Goal: Information Seeking & Learning: Understand process/instructions

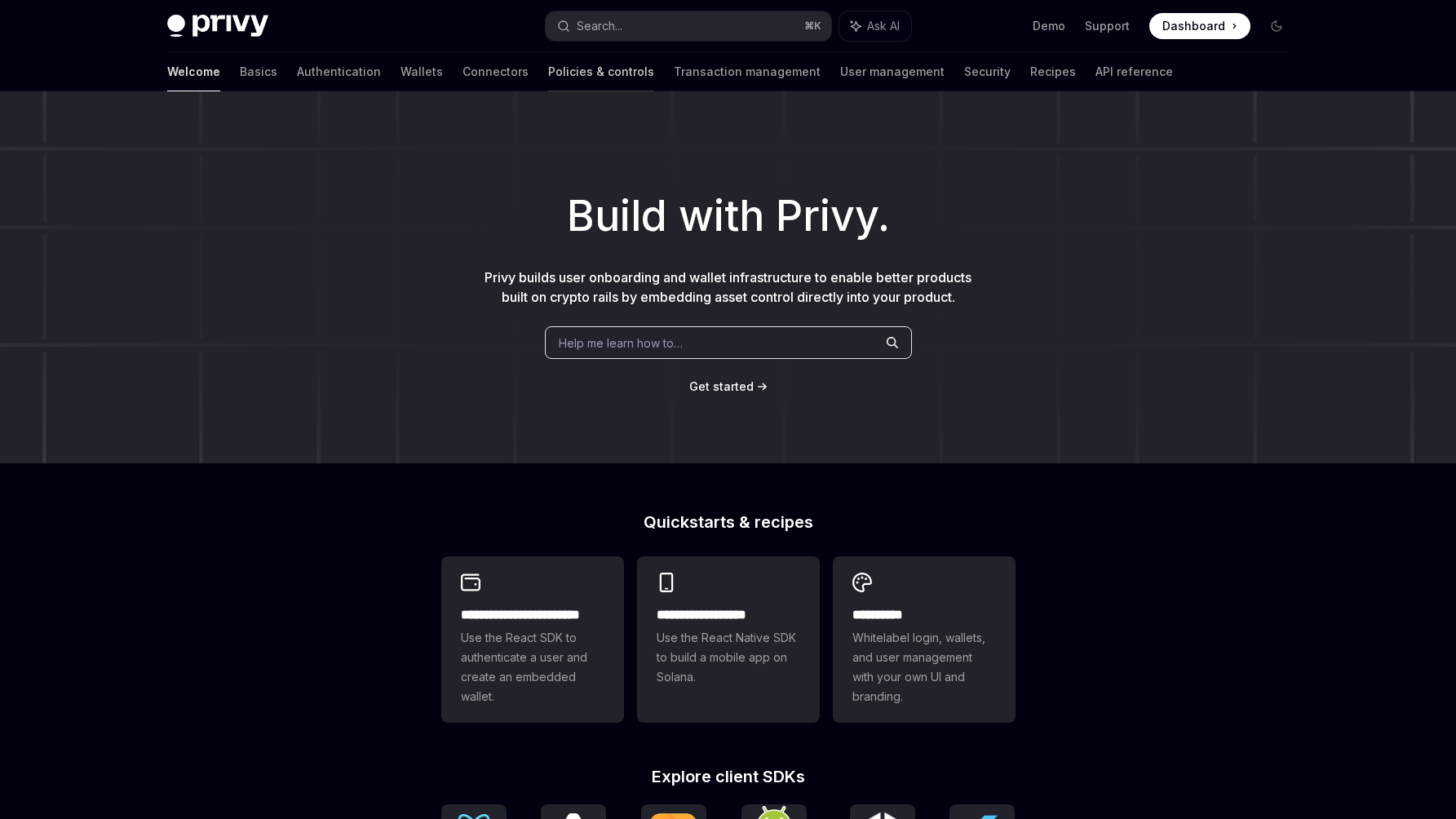
click at [548, 78] on link "Policies & controls" at bounding box center [601, 72] width 106 height 39
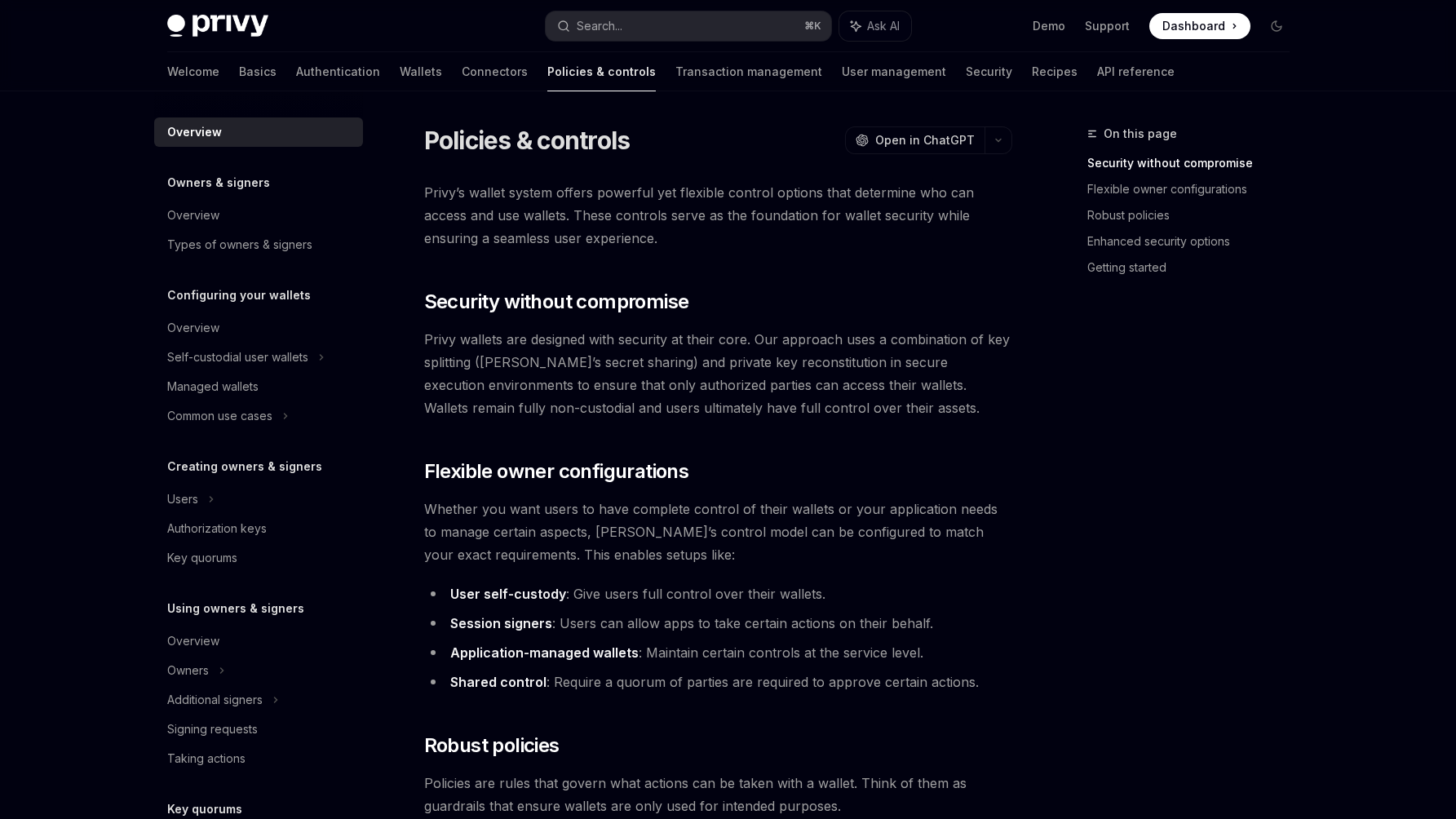
click at [316, 68] on div "Welcome Basics Authentication Wallets Connectors Policies & controls Transactio…" at bounding box center [671, 72] width 1008 height 39
click at [399, 65] on link "Wallets" at bounding box center [421, 72] width 42 height 39
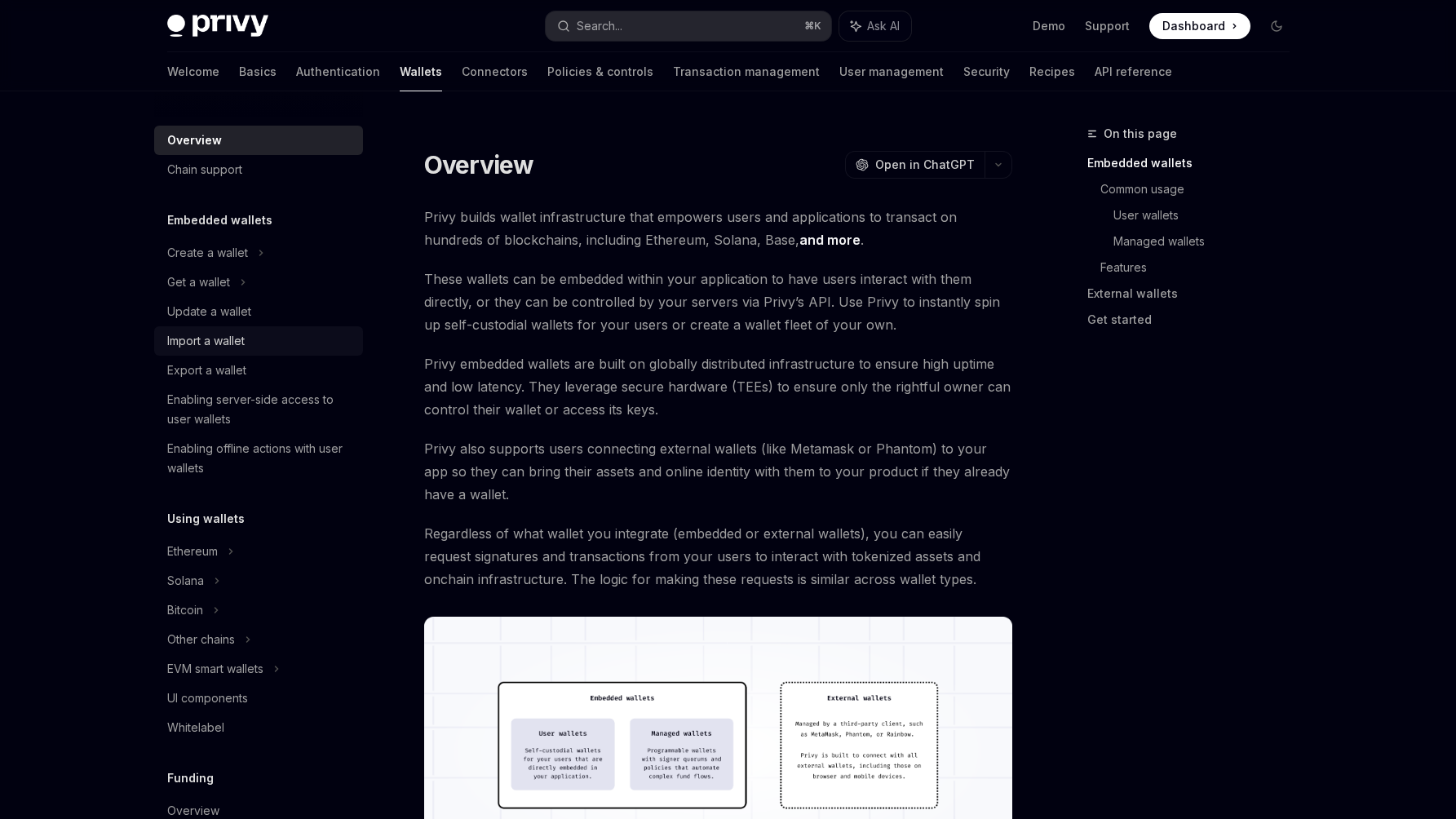
click at [214, 348] on div "Import a wallet" at bounding box center [206, 341] width 78 height 20
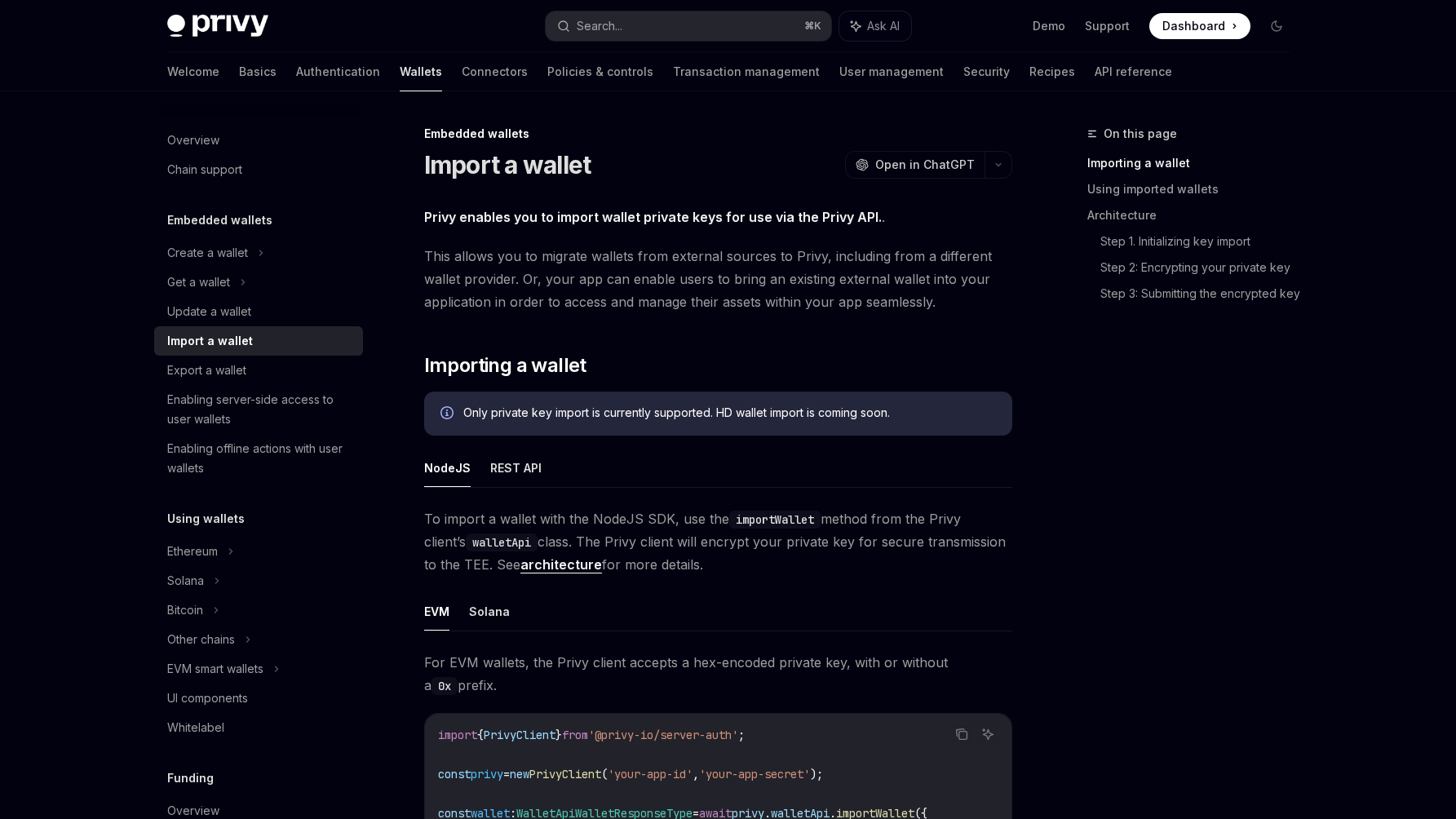
click at [692, 411] on div "Only private key import is currently supported. HD wallet import is coming soon." at bounding box center [729, 413] width 532 height 18
copy div
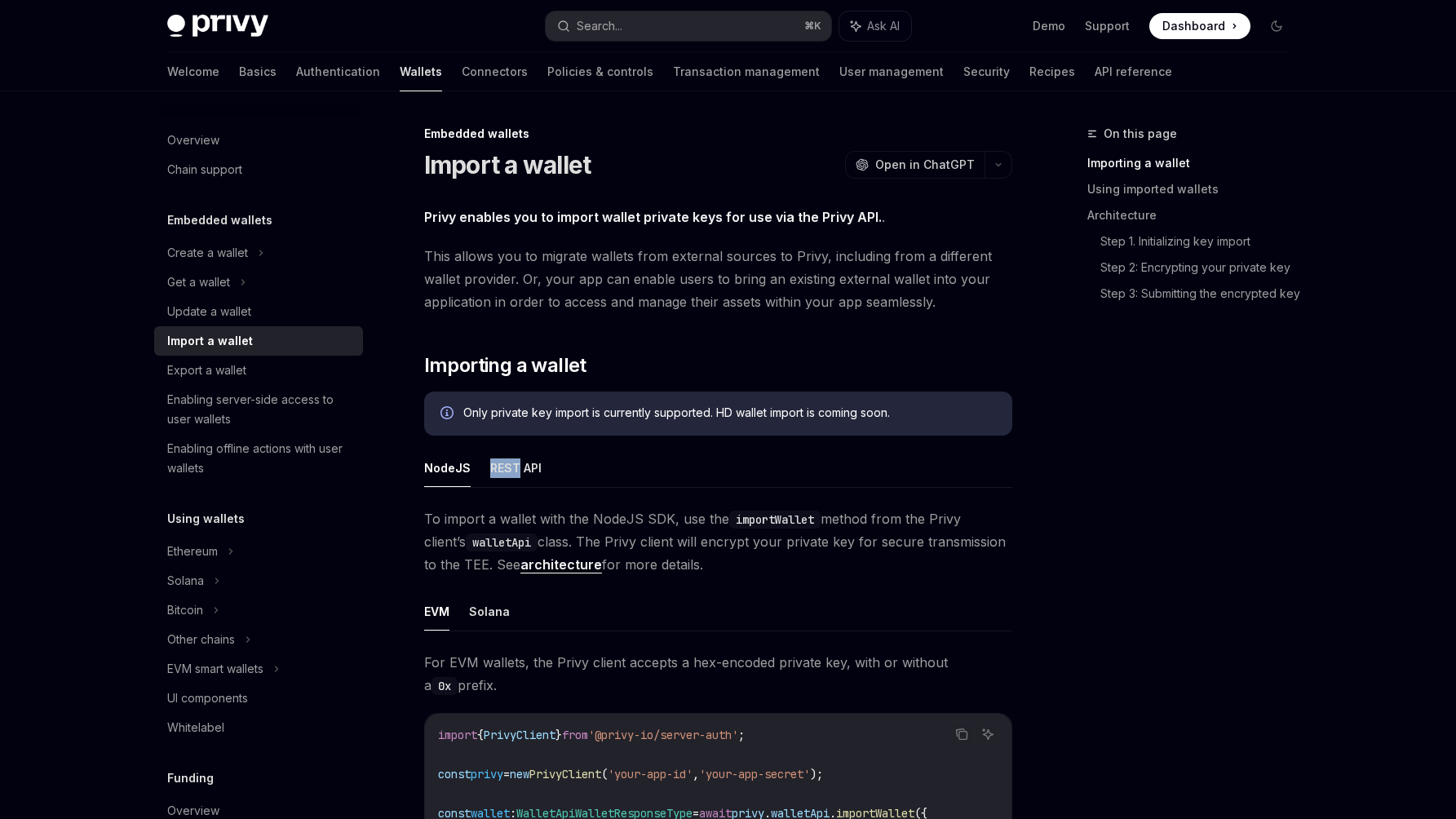
click at [992, 500] on div "NodeJS REST API To import a wallet with the NodeJS SDK, use the importWallet me…" at bounding box center [718, 734] width 588 height 572
click at [933, 412] on div "Only private key import is currently supported. HD wallet import is coming soon." at bounding box center [729, 413] width 532 height 18
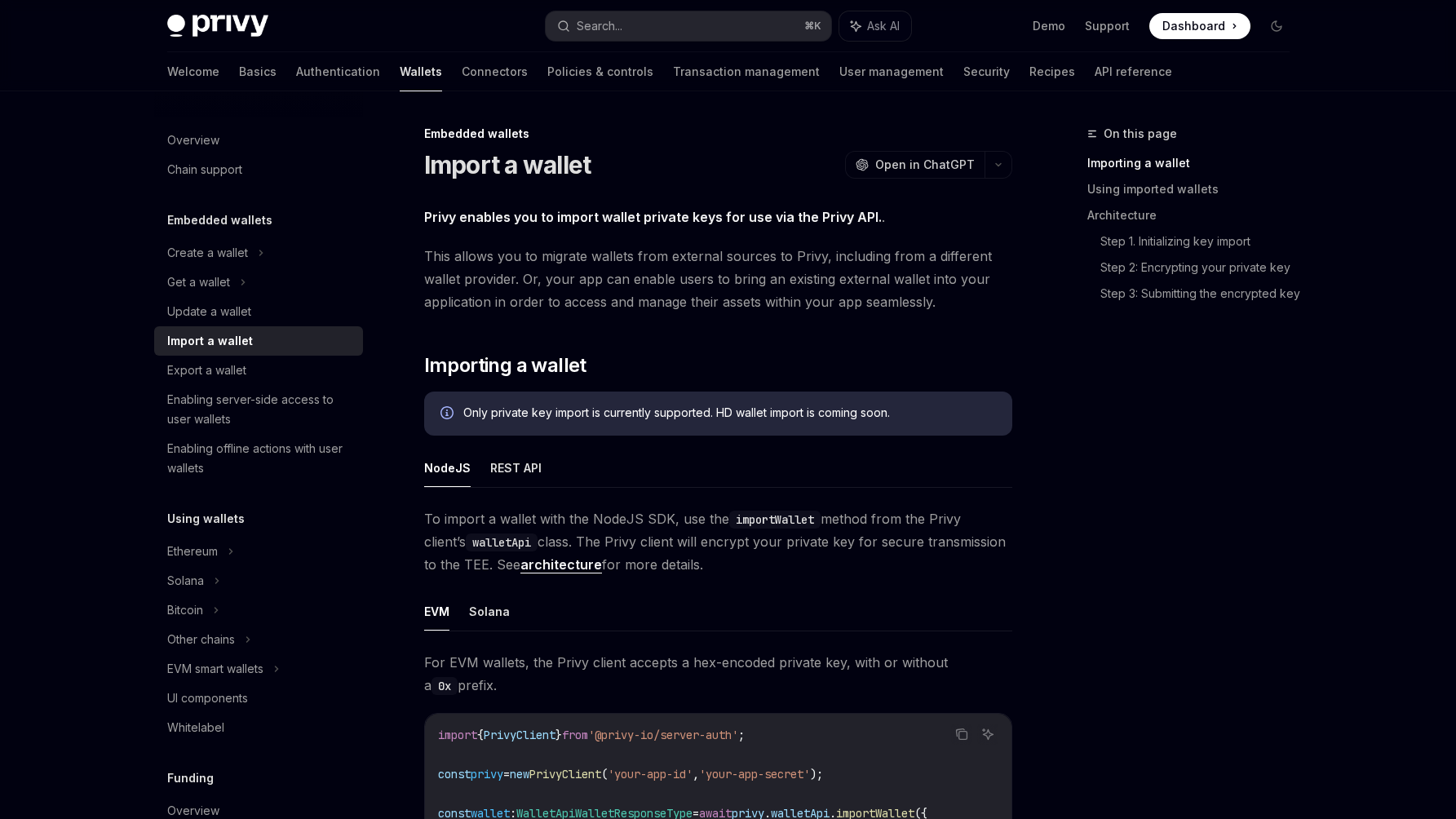
click at [1116, 447] on div "On this page Importing a wallet Using imported wallets Architecture Step 1. Ini…" at bounding box center [1178, 471] width 248 height 695
click at [621, 213] on strong "Privy enables you to import wallet private keys for use via the Privy API." at bounding box center [652, 217] width 457 height 16
click at [1098, 474] on div "On this page Importing a wallet Using imported wallets Architecture Step 1. Ini…" at bounding box center [1178, 471] width 248 height 695
type textarea "*"
